Goal: Information Seeking & Learning: Find specific fact

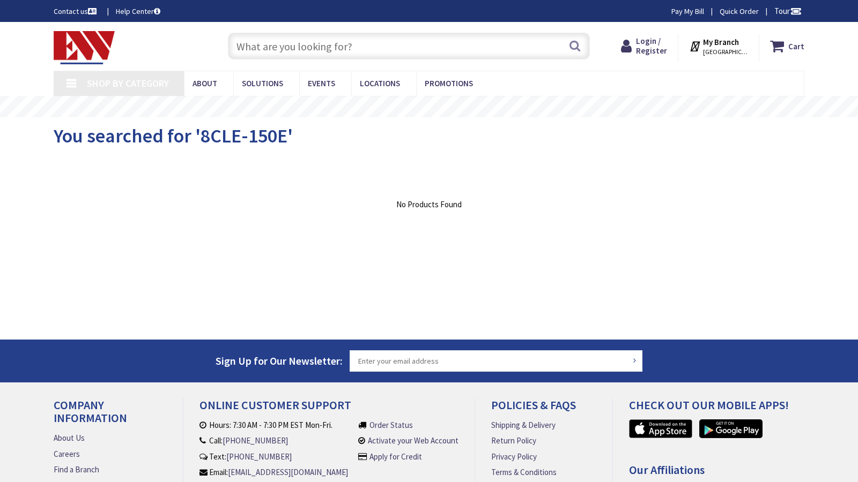
type input "Mckinley Ave SW, Canton, OH 44707, USA"
